Goal: Task Accomplishment & Management: Manage account settings

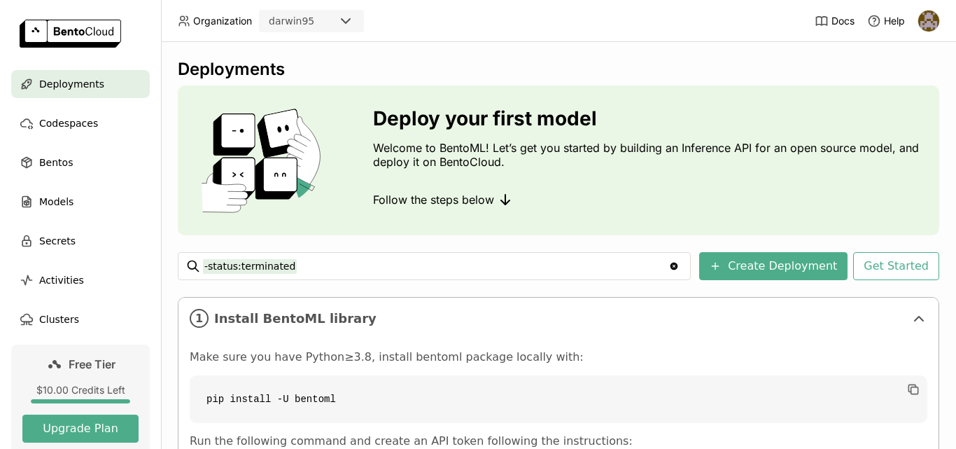
click at [916, 16] on div "Docs Help" at bounding box center [877, 20] width 125 height 41
click at [928, 23] on img at bounding box center [928, 20] width 21 height 21
click at [892, 113] on span "Settings" at bounding box center [902, 112] width 36 height 13
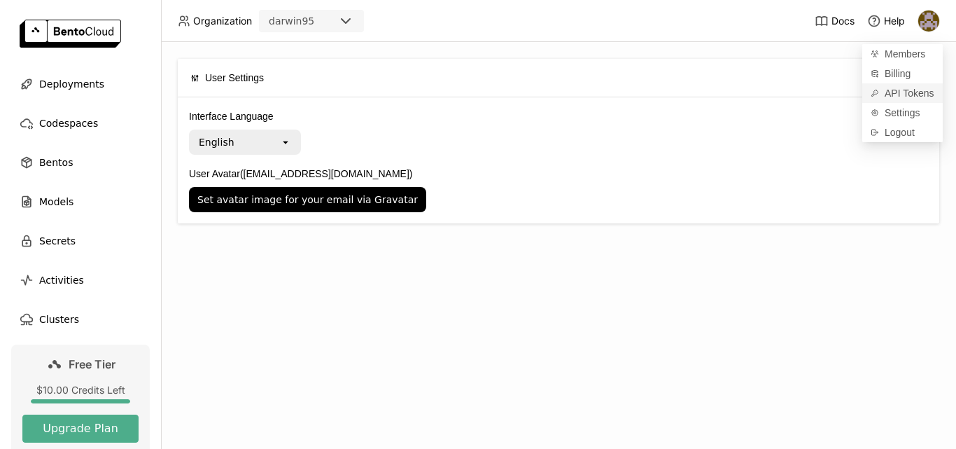
click at [902, 94] on span "API Tokens" at bounding box center [909, 93] width 50 height 13
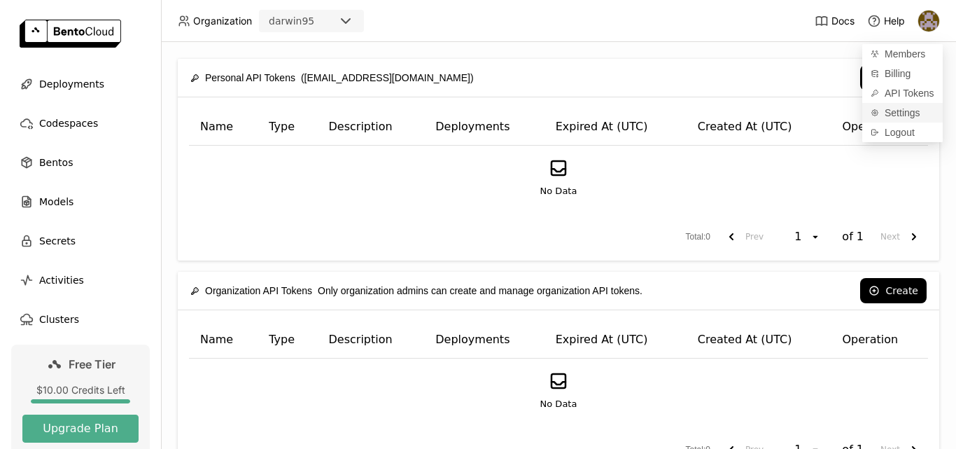
click at [899, 112] on span "Settings" at bounding box center [902, 112] width 36 height 13
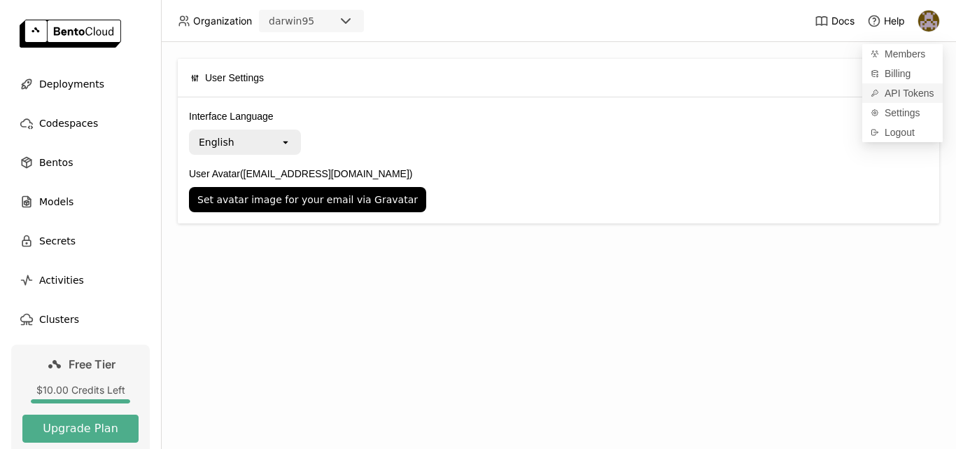
click at [911, 97] on span "API Tokens" at bounding box center [909, 93] width 50 height 13
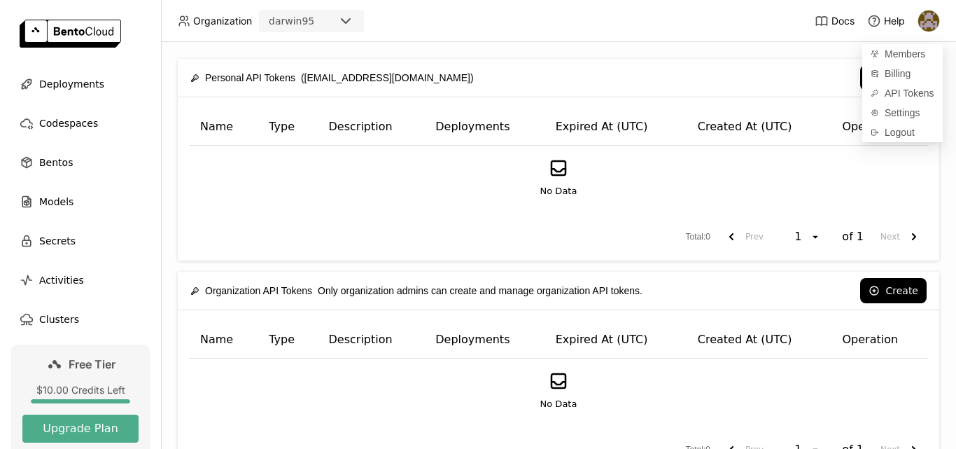
scroll to position [52, 0]
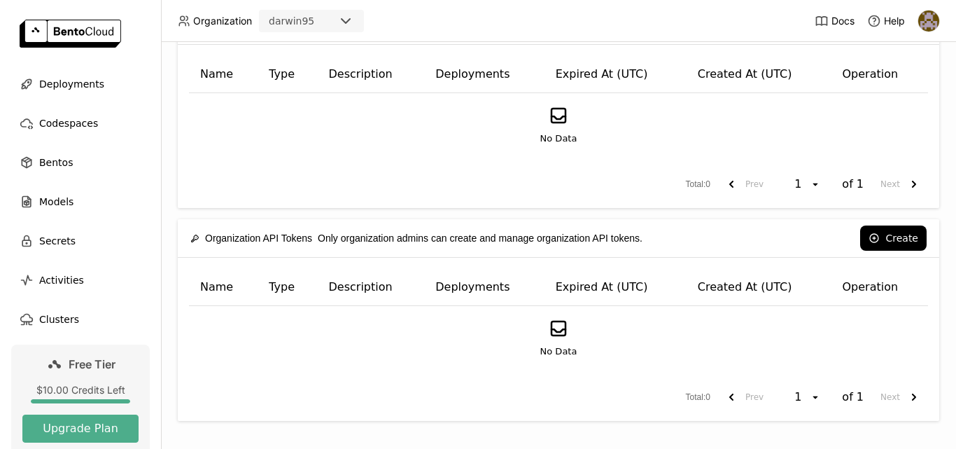
click at [430, 141] on div "No Data" at bounding box center [558, 125] width 715 height 41
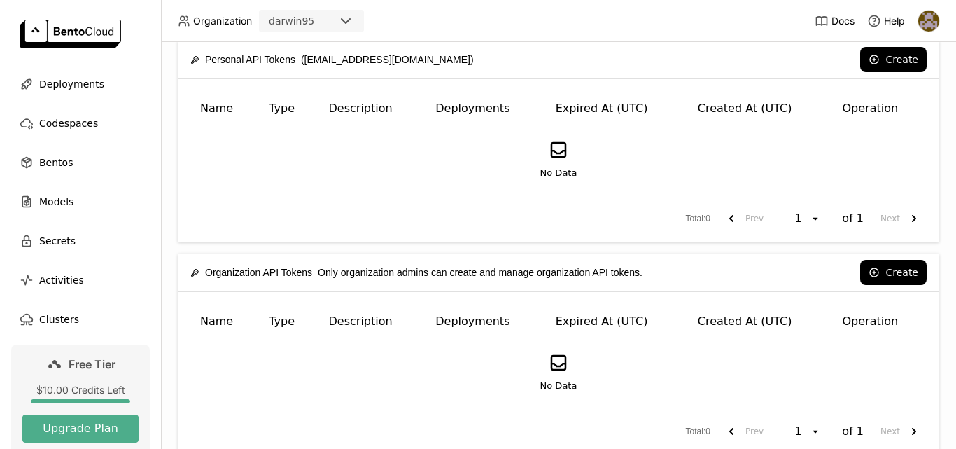
scroll to position [0, 0]
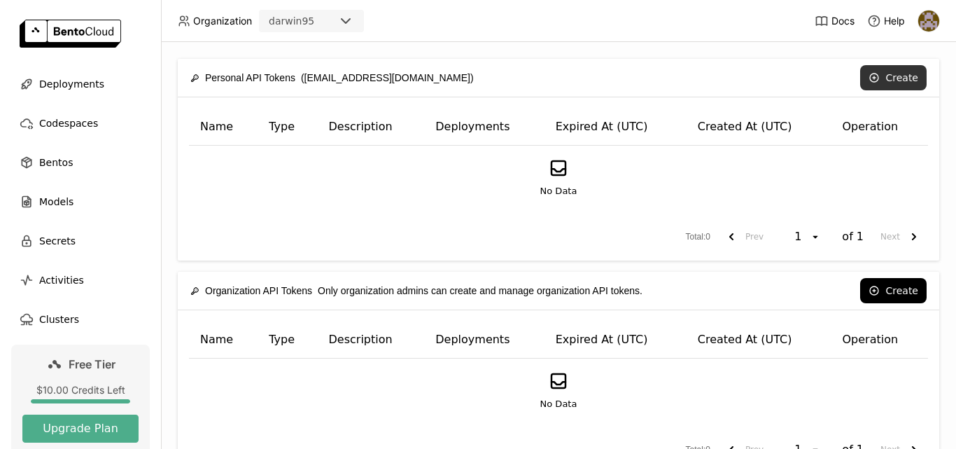
click at [882, 83] on button "Create" at bounding box center [893, 77] width 66 height 25
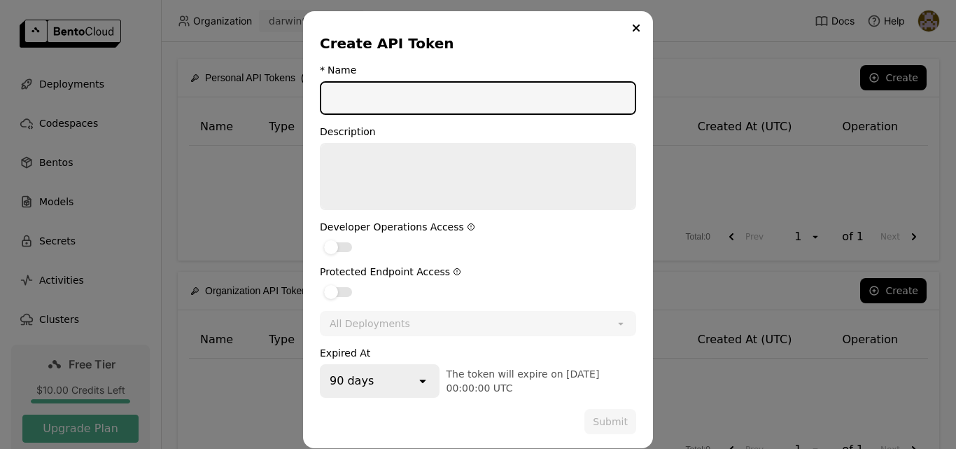
click at [363, 101] on input "dialog" at bounding box center [477, 98] width 313 height 31
click at [353, 161] on textarea "dialog" at bounding box center [477, 176] width 313 height 64
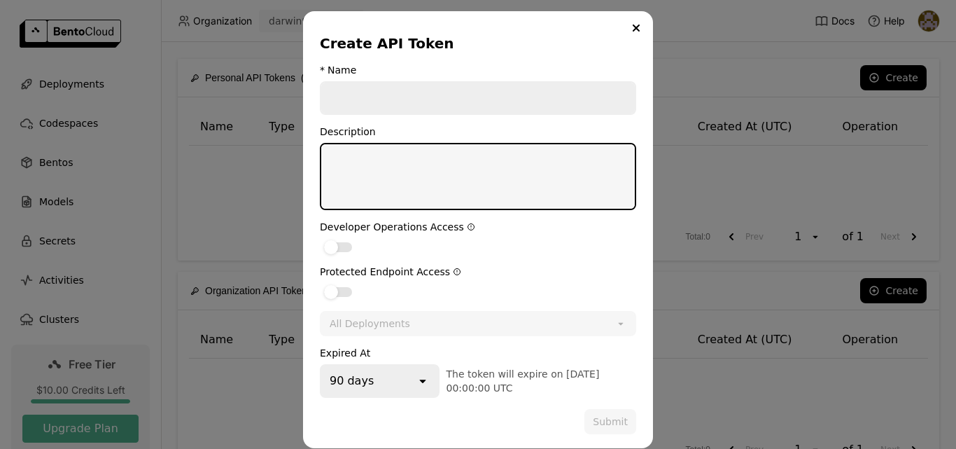
click at [362, 95] on input "dialog" at bounding box center [477, 98] width 313 height 31
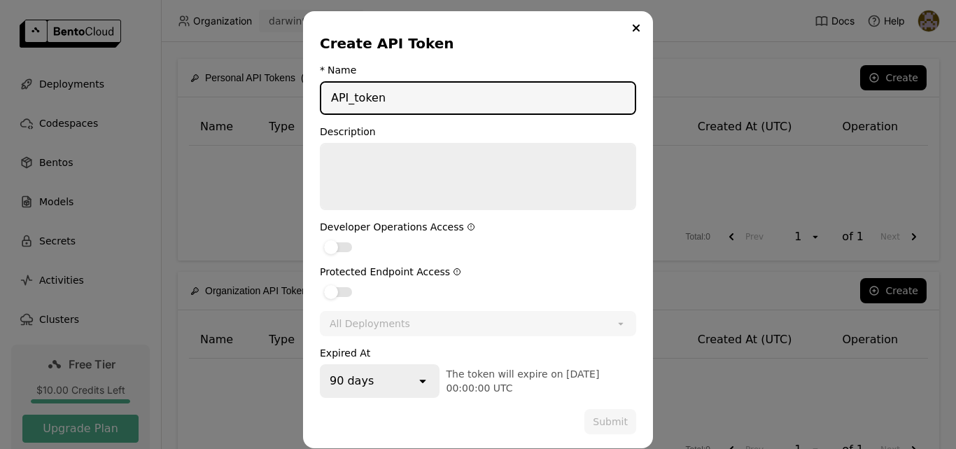
drag, startPoint x: 378, startPoint y: 99, endPoint x: 307, endPoint y: 94, distance: 70.8
click at [307, 94] on div "Create API Token * Name API_token Description Developer Operations Access Prote…" at bounding box center [478, 229] width 350 height 437
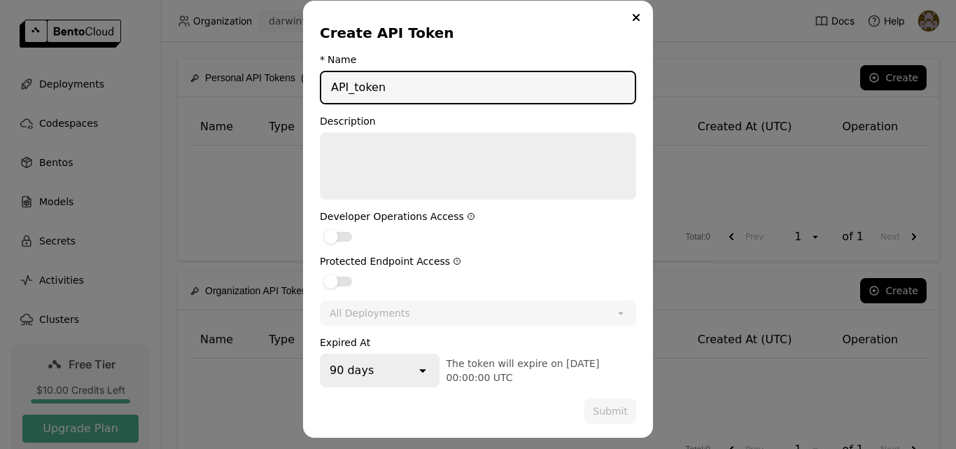
click at [418, 174] on textarea "dialog" at bounding box center [477, 166] width 313 height 64
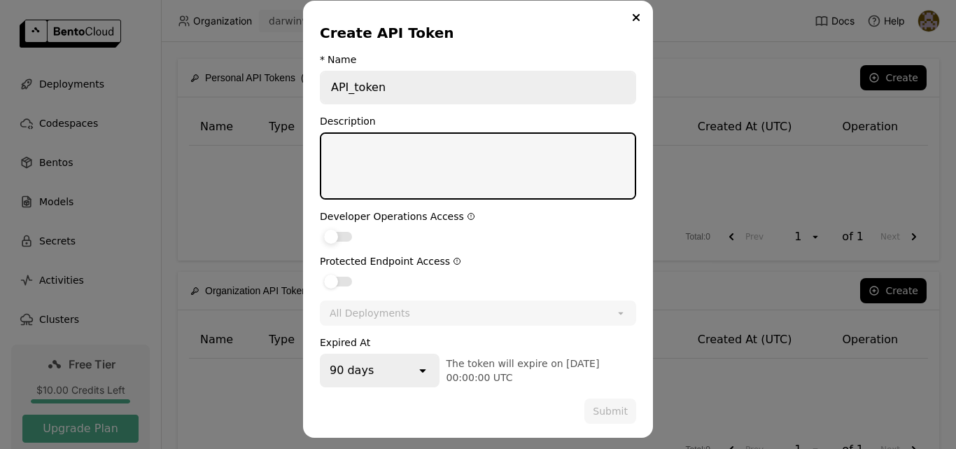
click at [332, 232] on div "dialog" at bounding box center [331, 237] width 14 height 14
click at [320, 227] on input "dialog" at bounding box center [320, 227] width 0 height 0
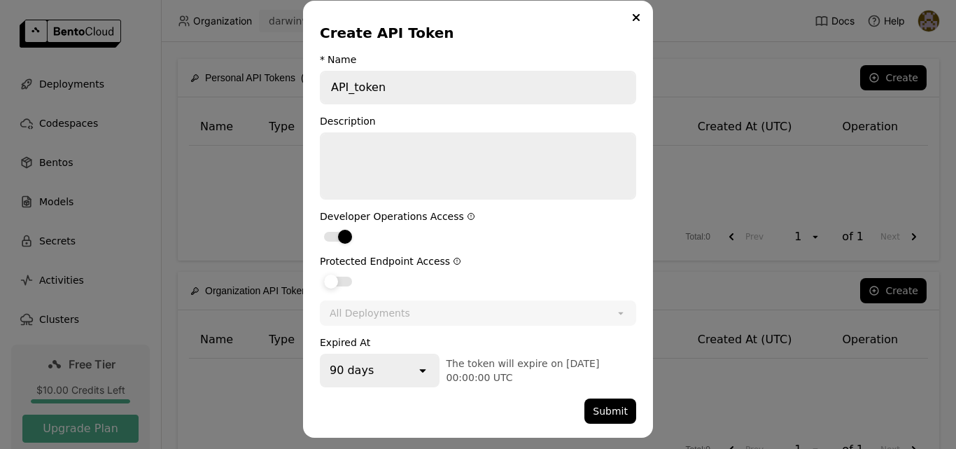
click at [327, 281] on div "dialog" at bounding box center [331, 281] width 14 height 14
click at [320, 272] on input "dialog" at bounding box center [320, 272] width 0 height 0
click at [389, 320] on div "All Deployments" at bounding box center [462, 313] width 283 height 22
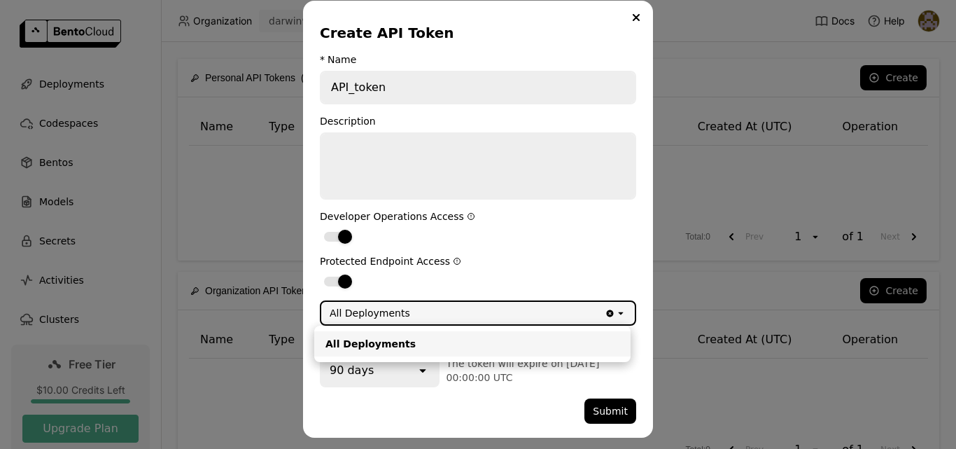
click at [390, 316] on div "All Deployments" at bounding box center [370, 313] width 80 height 14
click at [605, 411] on button "Submit" at bounding box center [610, 410] width 52 height 25
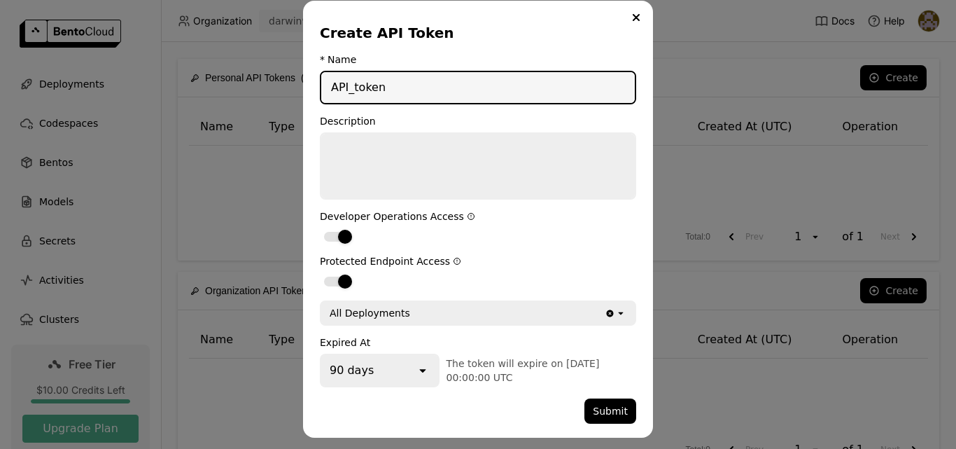
drag, startPoint x: 392, startPoint y: 90, endPoint x: 319, endPoint y: 84, distance: 73.0
click at [321, 84] on input "API_token" at bounding box center [477, 87] width 313 height 31
drag, startPoint x: 302, startPoint y: 88, endPoint x: 284, endPoint y: 88, distance: 17.5
click at [284, 88] on div "Create API Token * Name 564653465 Description Developer Operations Access Prote…" at bounding box center [478, 219] width 956 height 459
click at [395, 90] on input "564653465" at bounding box center [477, 87] width 313 height 31
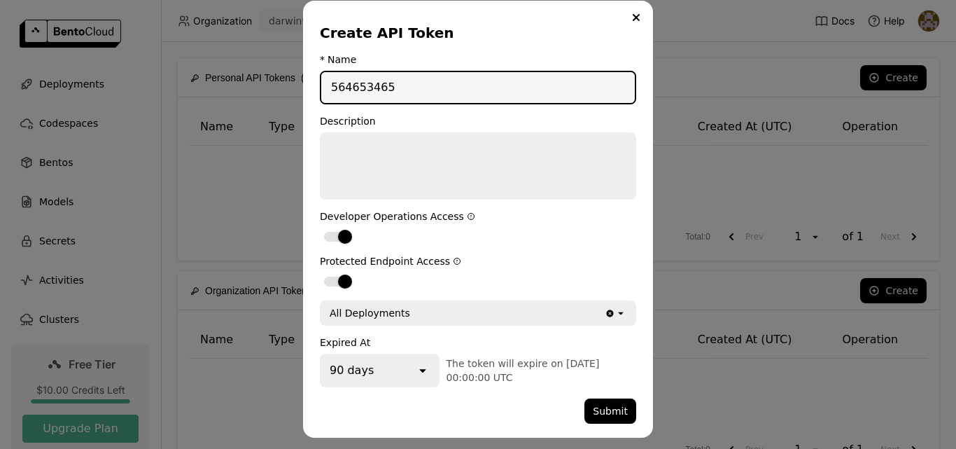
drag, startPoint x: 325, startPoint y: 78, endPoint x: 304, endPoint y: 77, distance: 21.0
click at [304, 77] on div "Create API Token * Name 564653465 Description Developer Operations Access Prote…" at bounding box center [478, 219] width 350 height 437
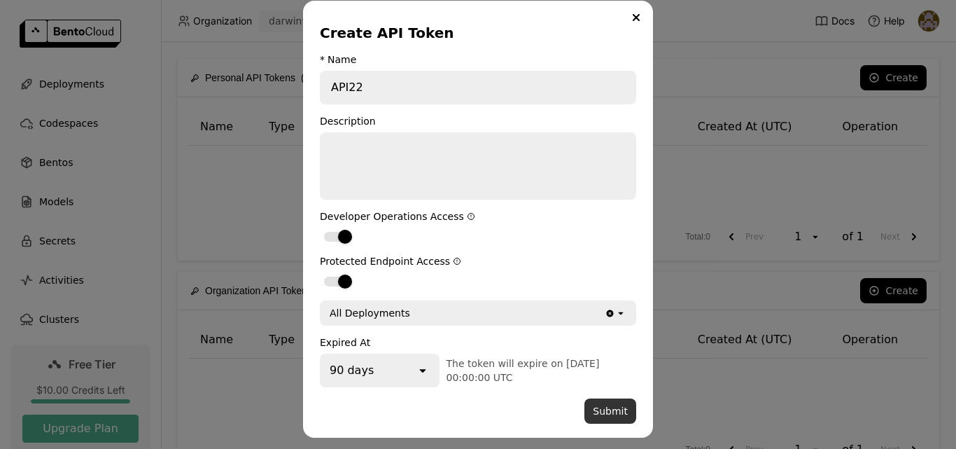
click at [602, 406] on button "Submit" at bounding box center [610, 410] width 52 height 25
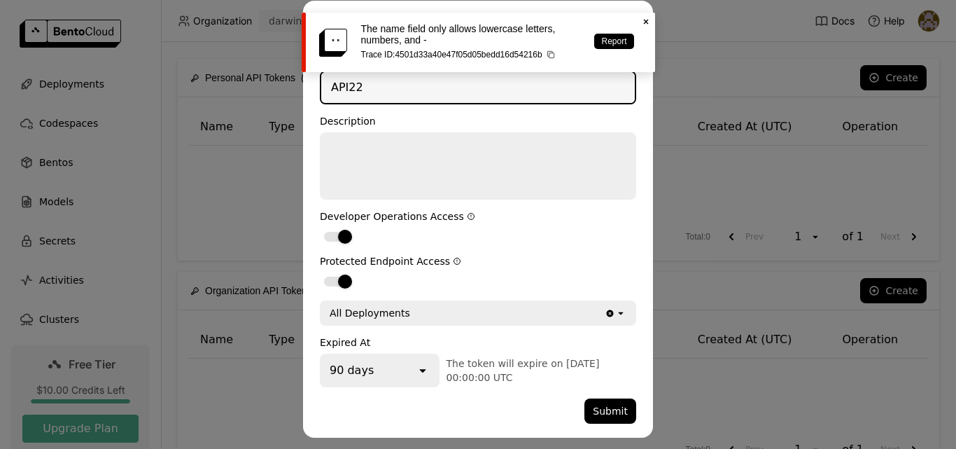
drag, startPoint x: 364, startPoint y: 90, endPoint x: 304, endPoint y: 86, distance: 60.3
click at [304, 86] on div "Create API Token * Name API22 Description Developer Operations Access Protected…" at bounding box center [478, 219] width 350 height 437
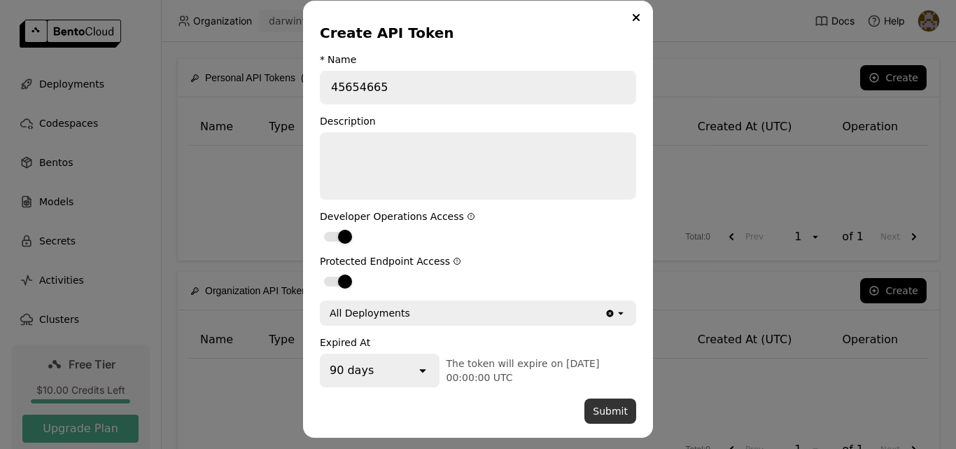
click at [607, 412] on button "Submit" at bounding box center [610, 410] width 52 height 25
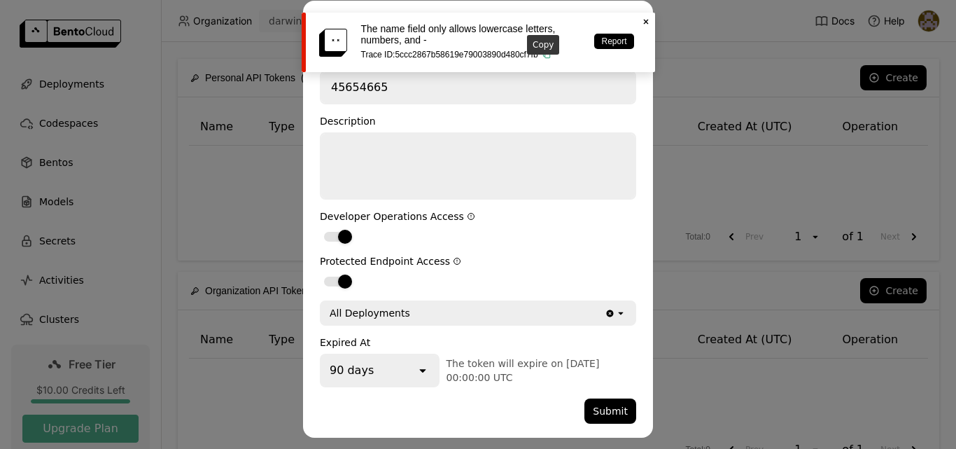
click at [544, 59] on icon "button" at bounding box center [547, 55] width 10 height 10
drag, startPoint x: 393, startPoint y: 86, endPoint x: 306, endPoint y: 90, distance: 87.6
click at [306, 90] on div "Create API Token * Name 45654665 Description Developer Operations Access Protec…" at bounding box center [478, 219] width 350 height 437
paste input "5ccc2867b58619e79003890d480cf7fb"
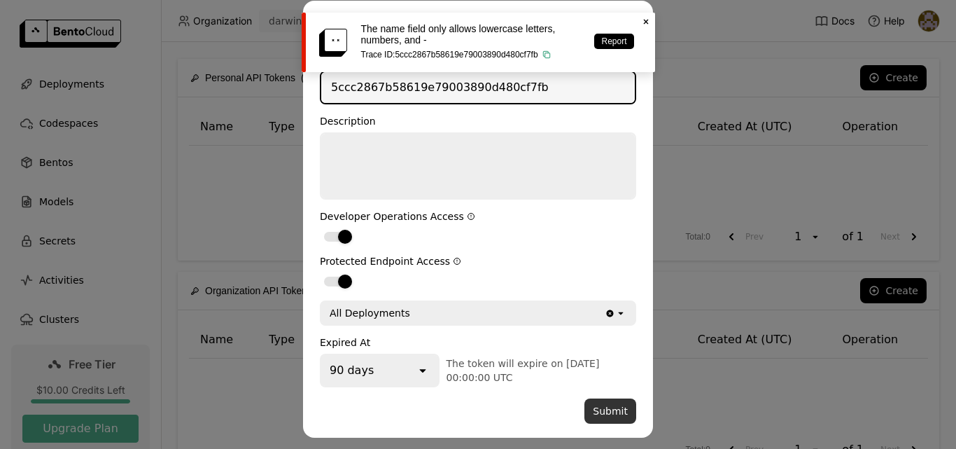
type input "5ccc2867b58619e79003890d480cf7fb"
click at [607, 404] on button "Submit" at bounding box center [610, 410] width 52 height 25
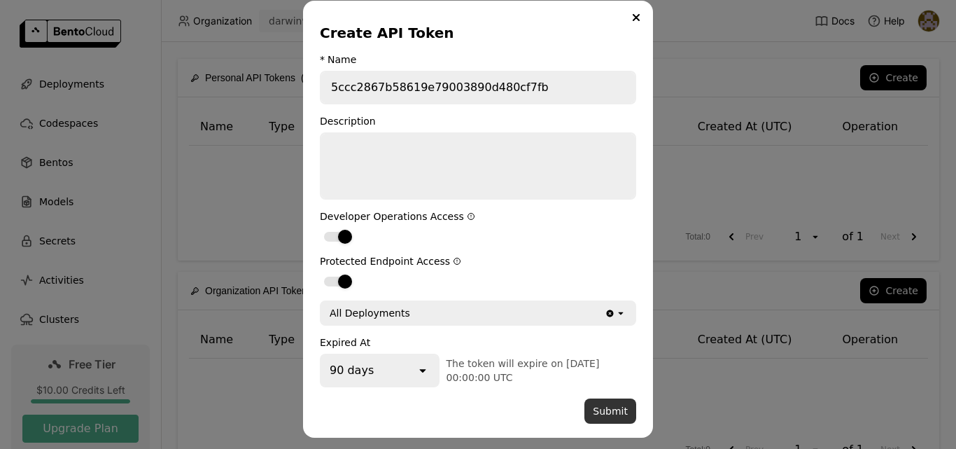
click at [614, 404] on button "Submit" at bounding box center [610, 410] width 52 height 25
